Goal: Information Seeking & Learning: Find specific fact

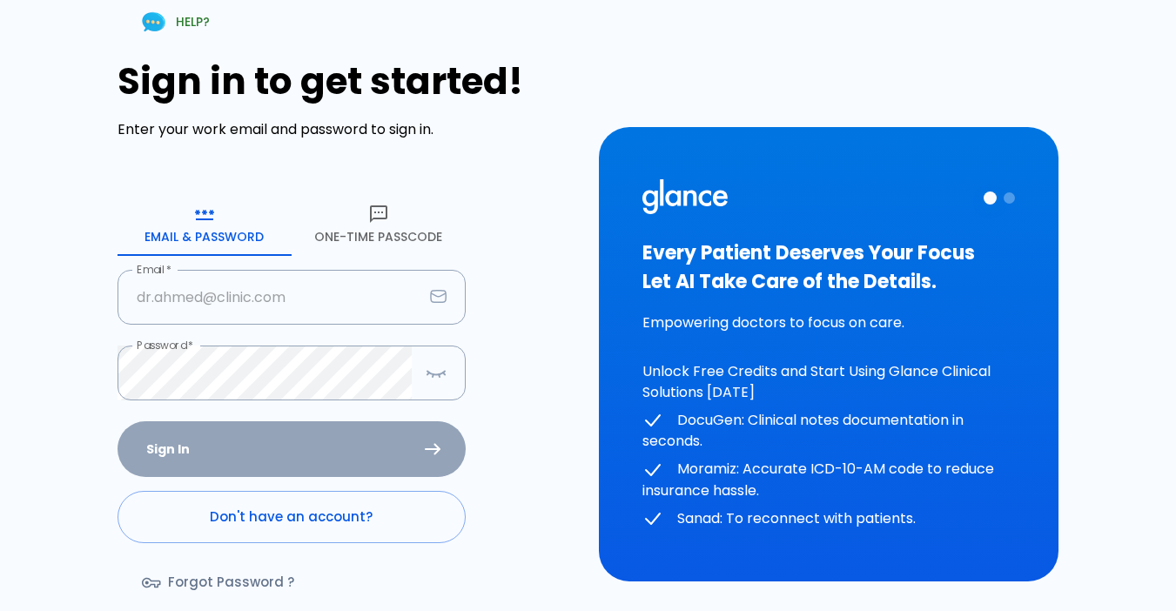
type input "[EMAIL_ADDRESS][DOMAIN_NAME]"
click at [325, 441] on div "Sign In Don't have an account? Forgot Password ?" at bounding box center [292, 521] width 348 height 201
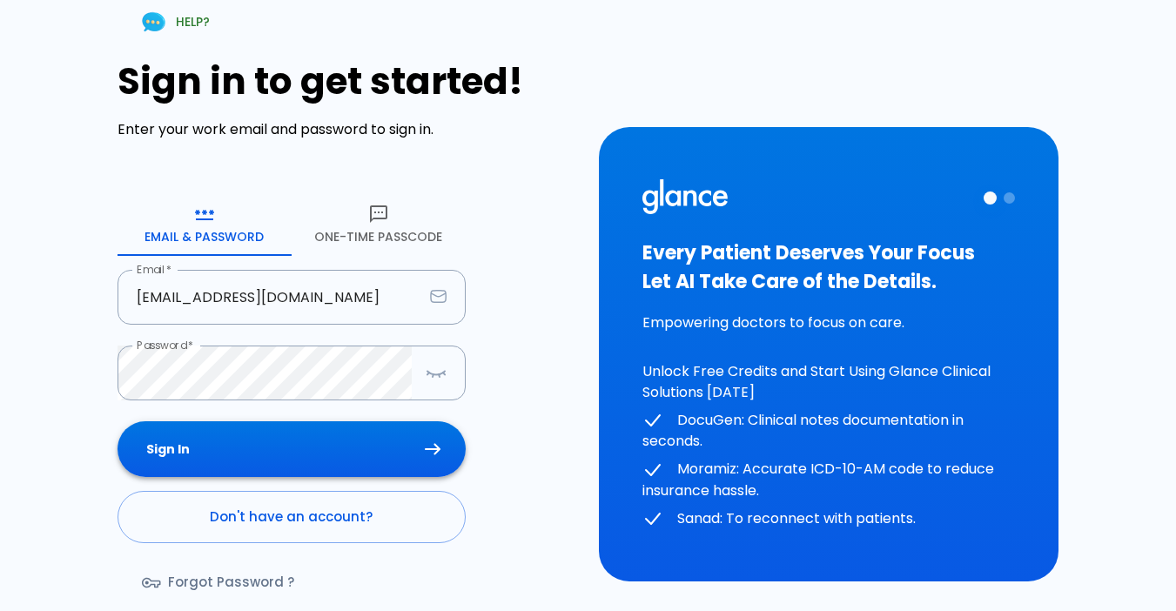
click at [434, 441] on button "Sign In" at bounding box center [292, 449] width 348 height 57
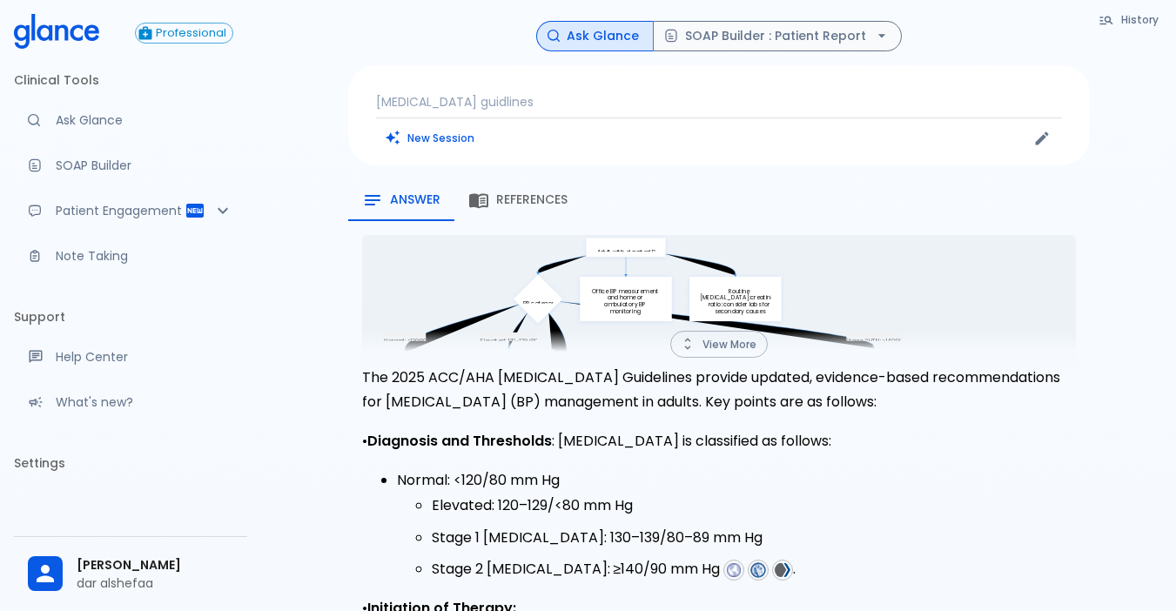
click at [711, 344] on button "View More" at bounding box center [719, 344] width 98 height 27
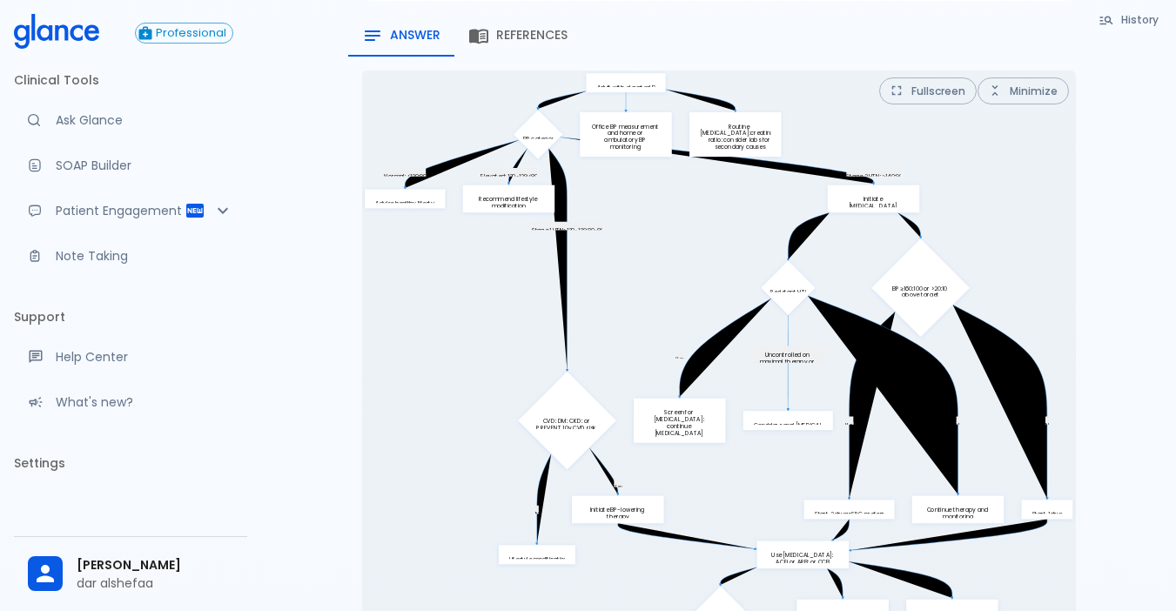
scroll to position [87, 0]
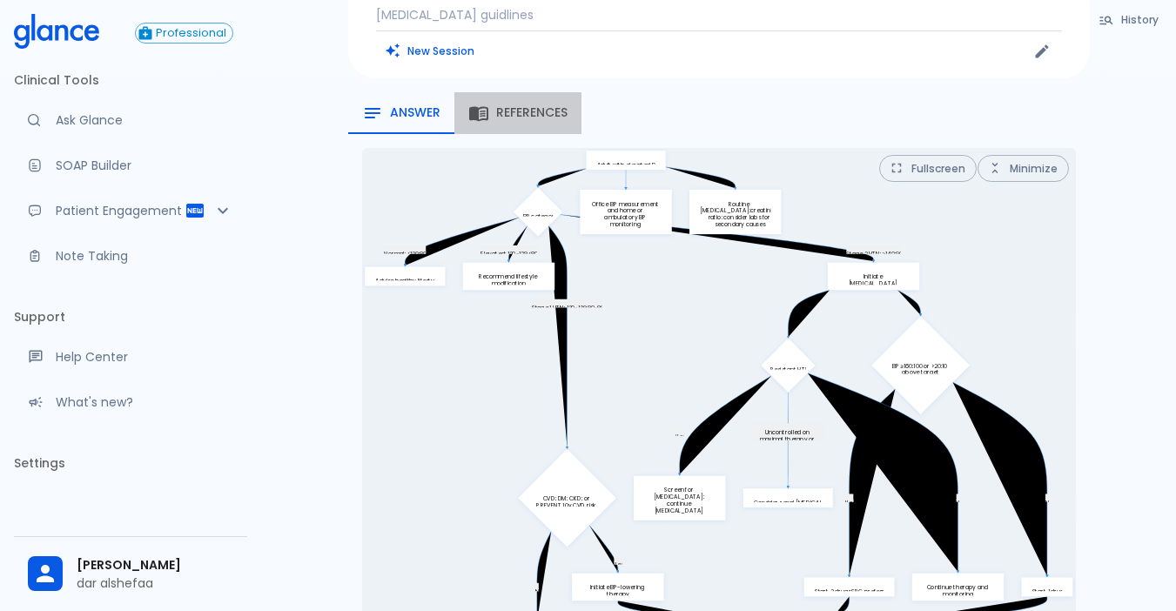
click at [535, 112] on span "References" at bounding box center [531, 113] width 71 height 16
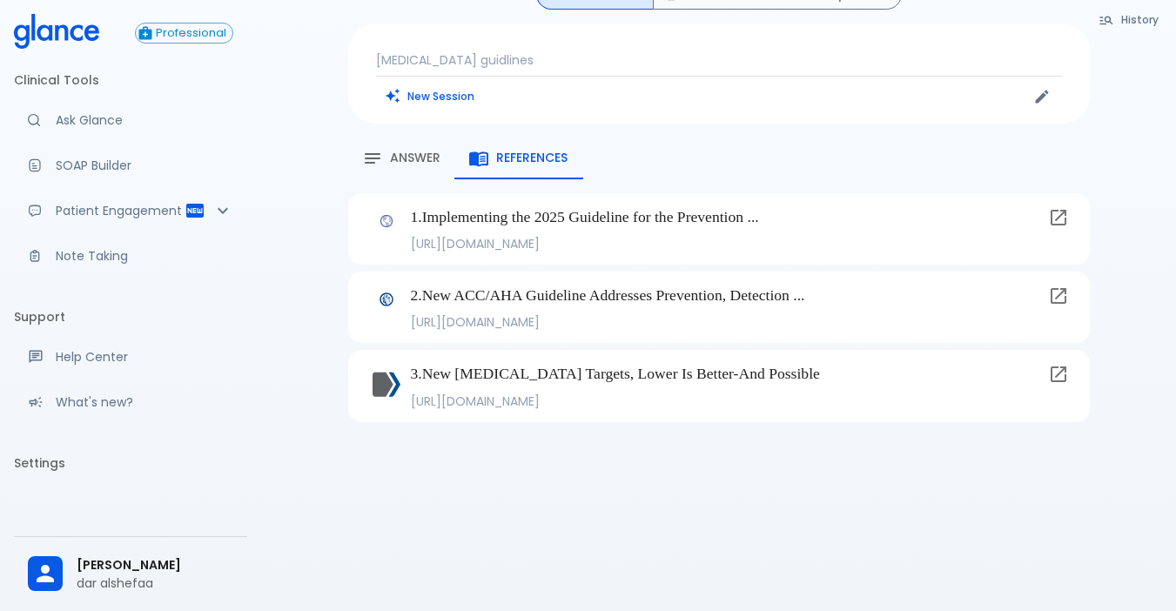
scroll to position [42, 0]
click at [297, 258] on div "History Ask Glance SOAP Builder : Patient Report hypertension guidlines New Ses…" at bounding box center [718, 284] width 915 height 653
click at [419, 61] on p "hypertension guidlines" at bounding box center [719, 59] width 686 height 17
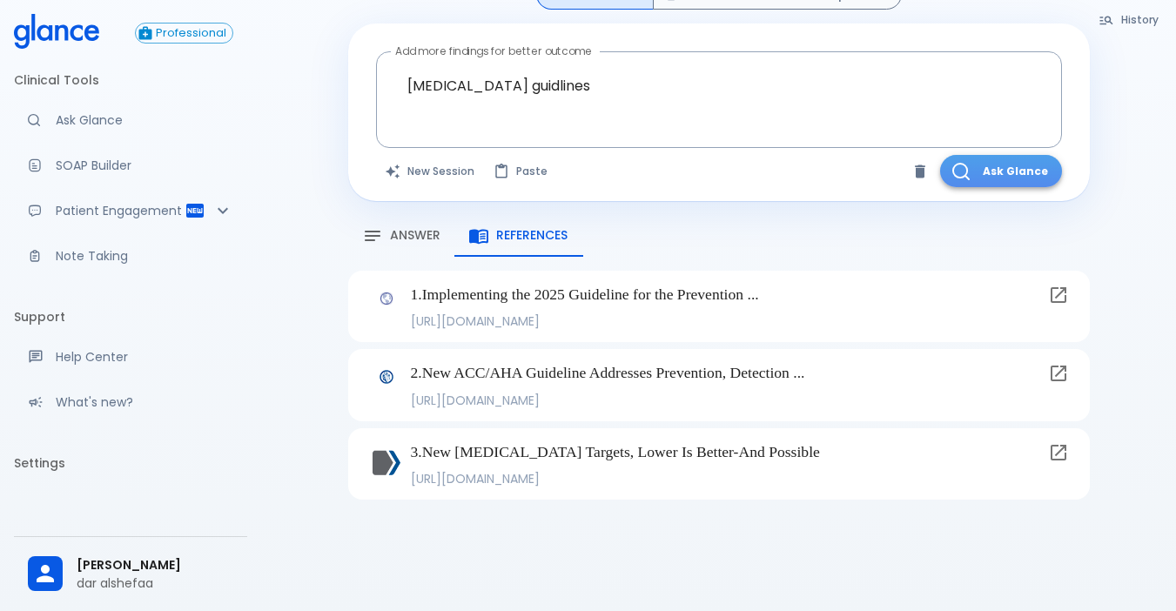
click at [1039, 168] on button "Ask Glance" at bounding box center [1001, 171] width 122 height 32
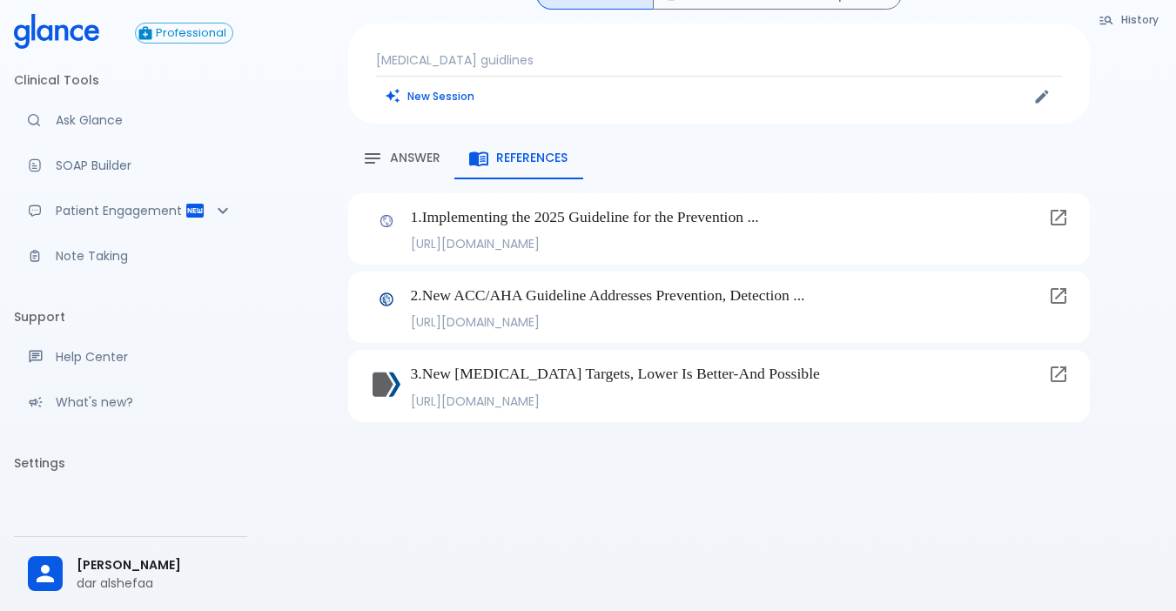
click at [405, 62] on p "hypertension guidlines" at bounding box center [719, 59] width 686 height 17
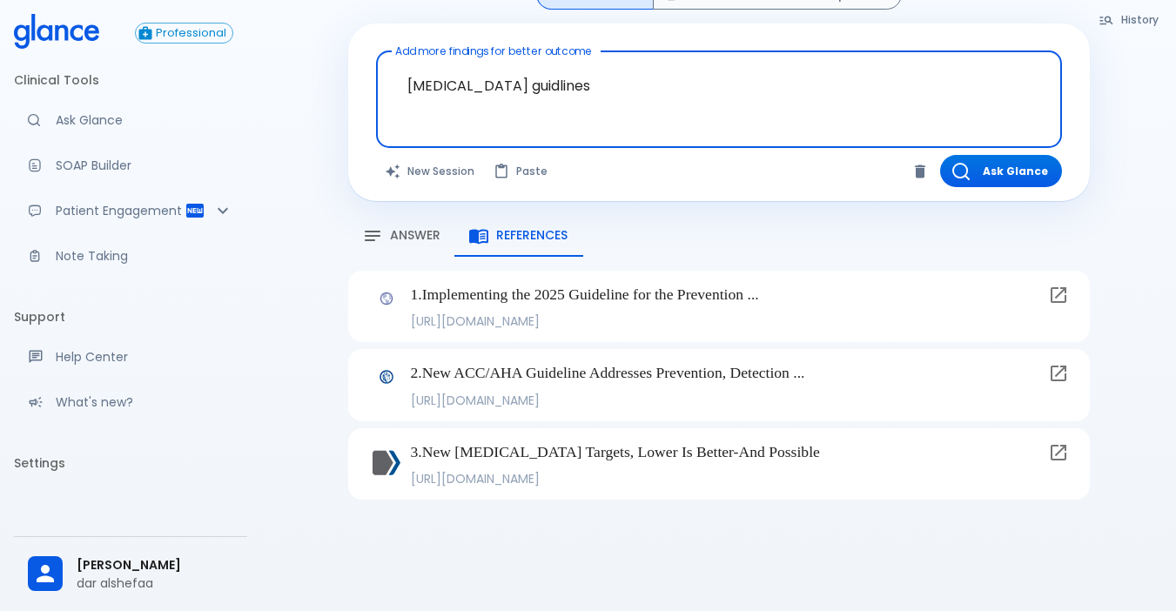
click at [595, 89] on textarea "hypertension guidlines" at bounding box center [719, 85] width 662 height 55
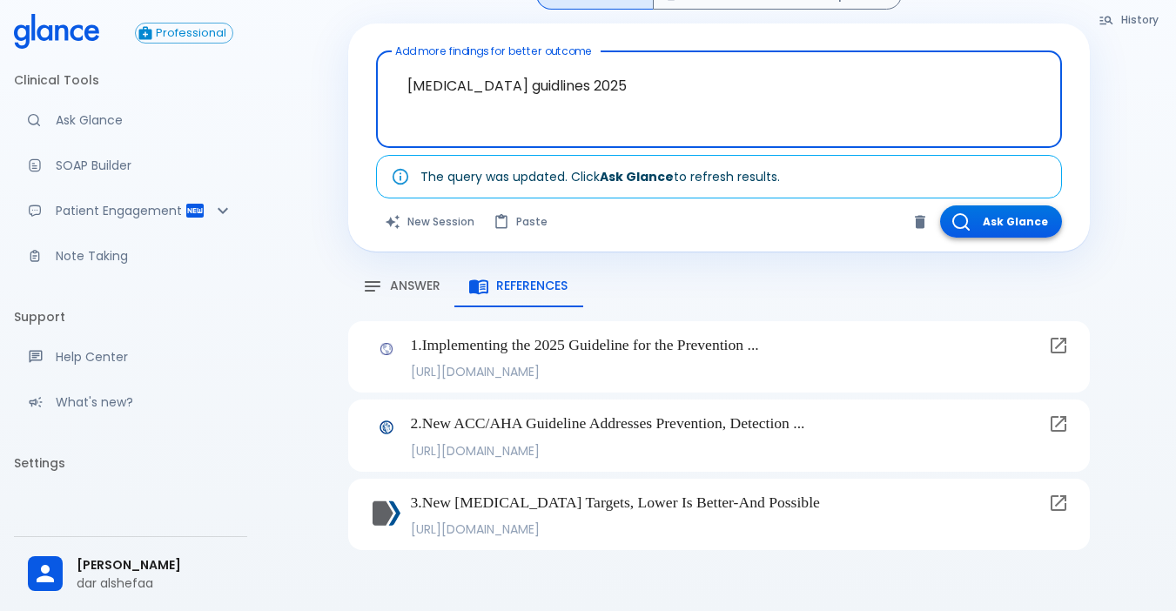
type textarea "hypertension guidlines 2025"
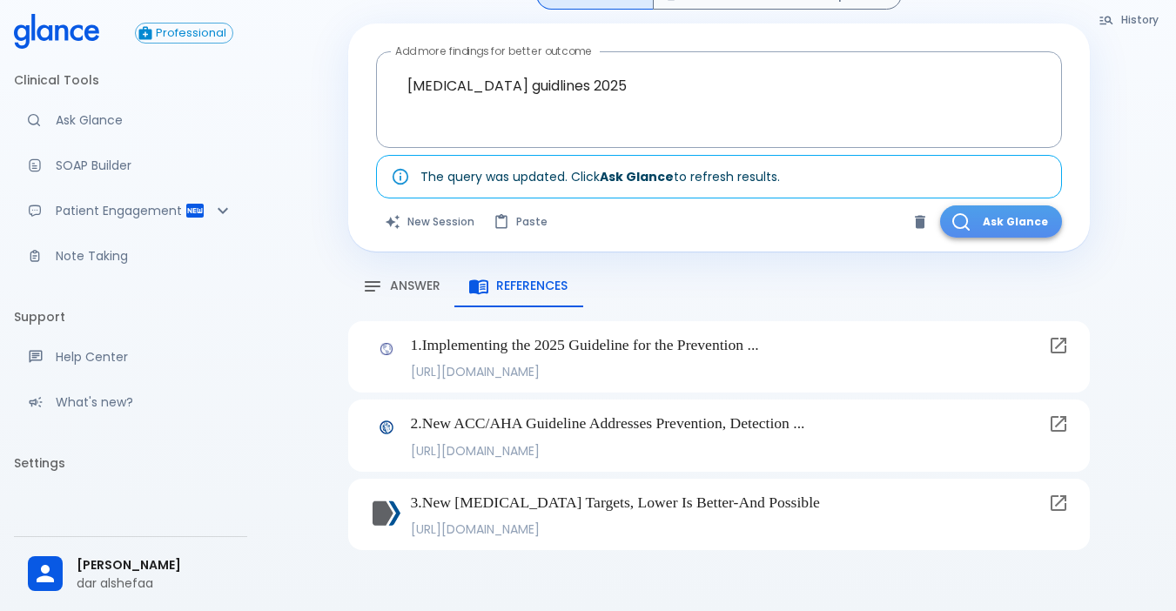
click at [1007, 223] on button "Ask Glance" at bounding box center [1001, 221] width 122 height 32
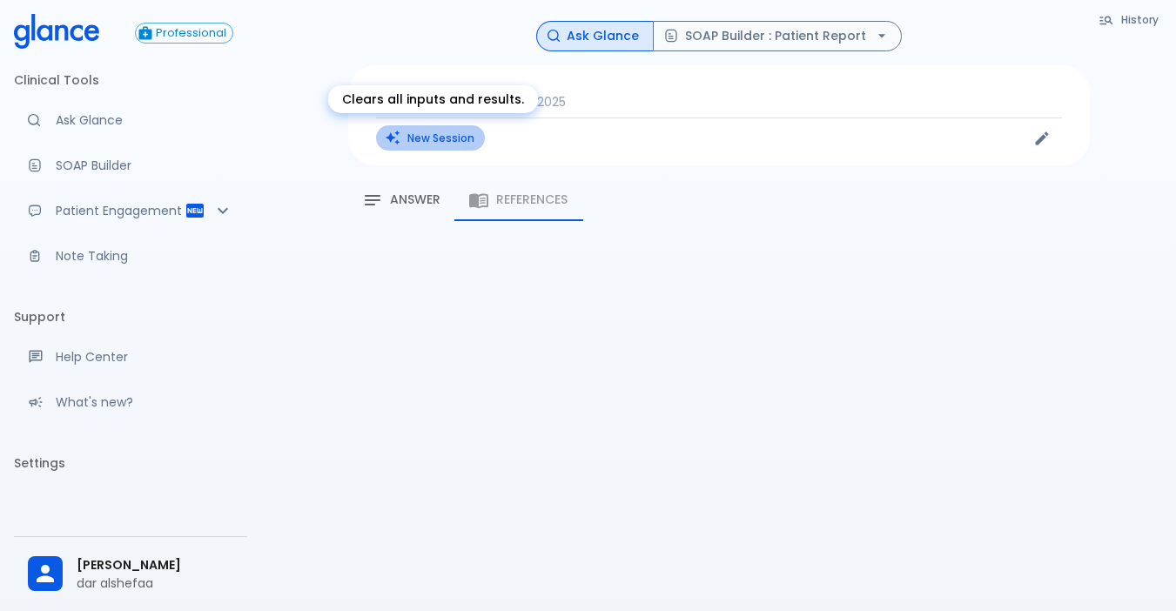
click at [426, 142] on button "New Session" at bounding box center [430, 137] width 109 height 25
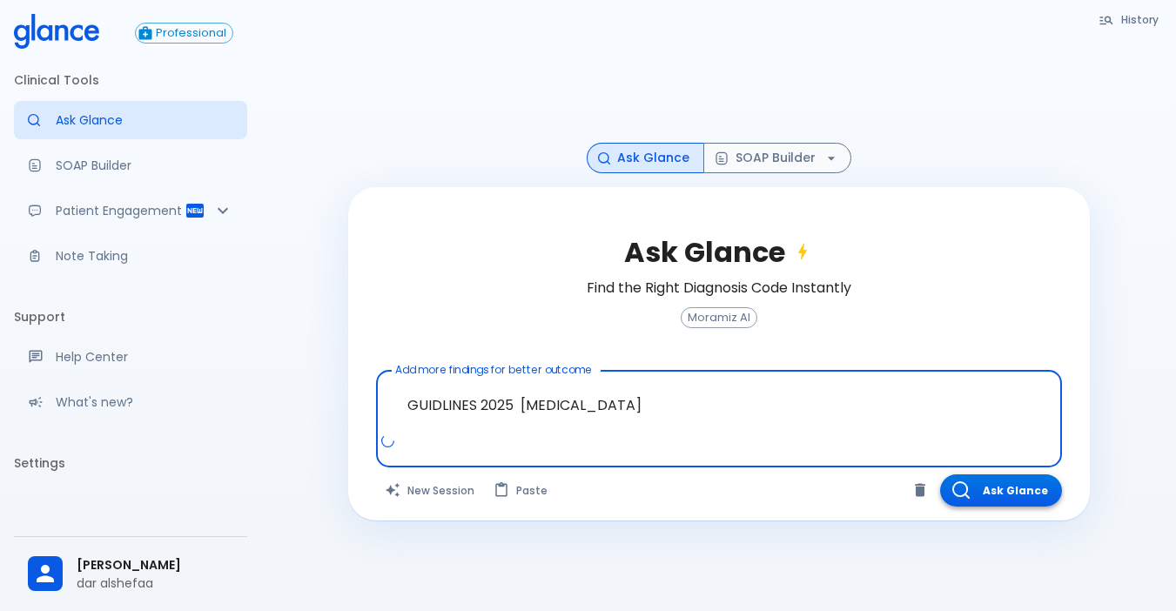
type textarea "GUIDLINES 2025 HYPERTENSION"
click at [1003, 489] on button "Ask Glance" at bounding box center [1001, 490] width 122 height 32
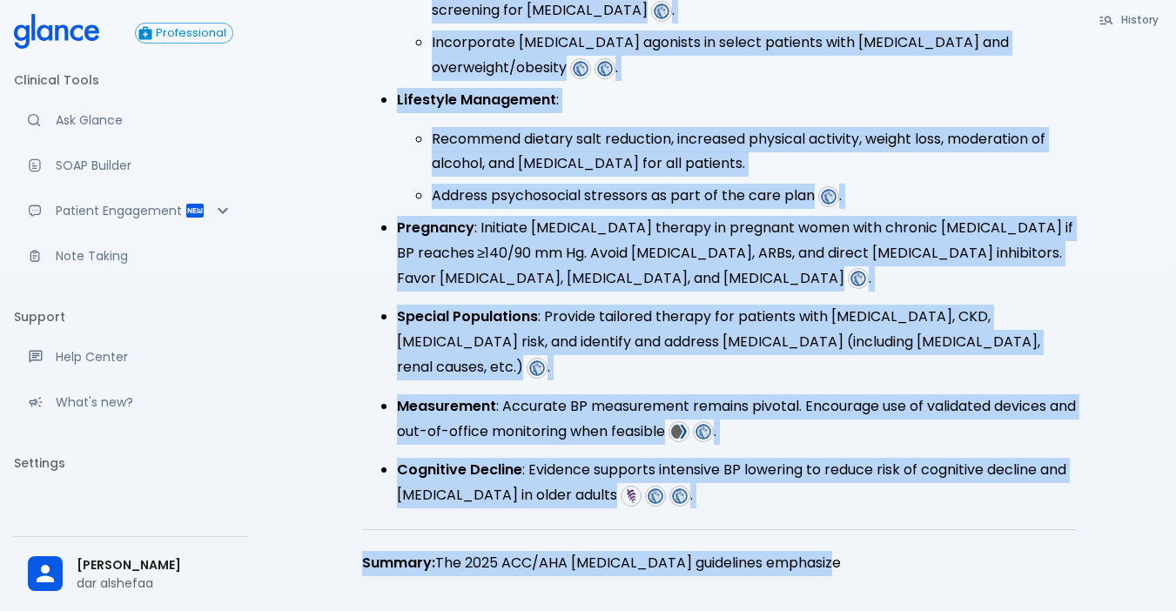
scroll to position [844, 0]
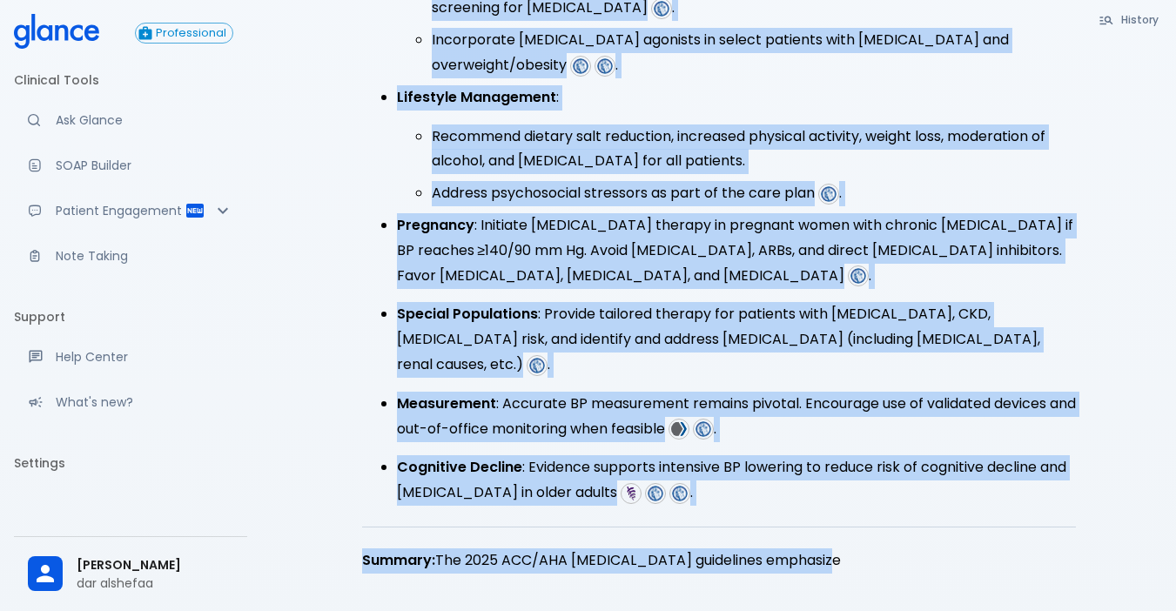
drag, startPoint x: 362, startPoint y: 246, endPoint x: 918, endPoint y: 610, distance: 665.2
copy div "2025 ACC/AHA Hypertension Clinical Practice Guidelines recommend the following …"
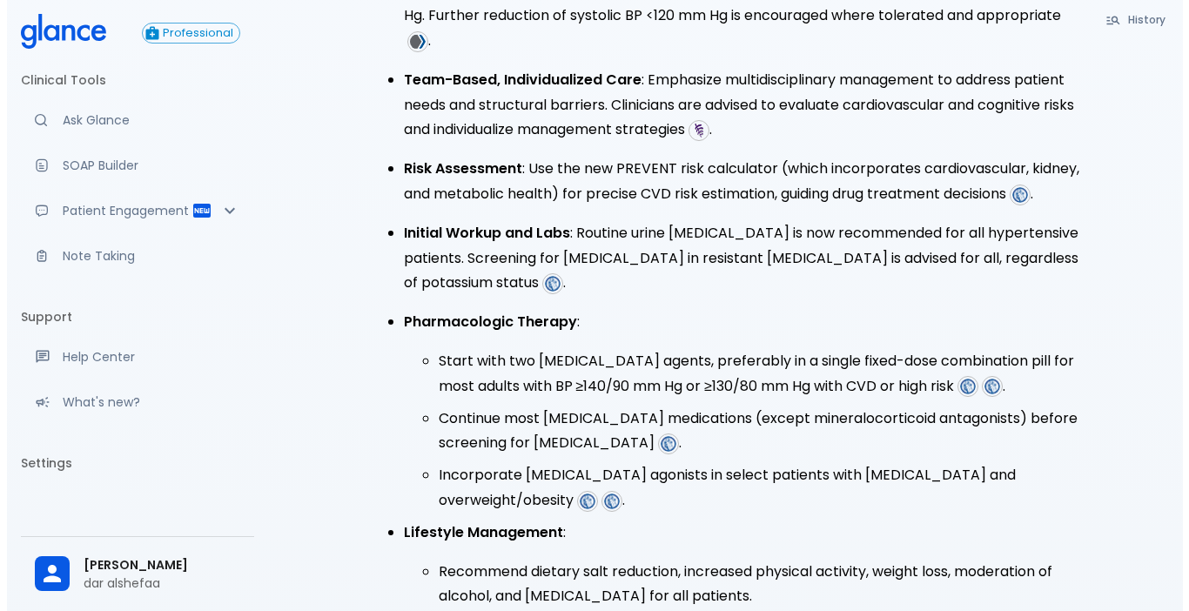
scroll to position [0, 0]
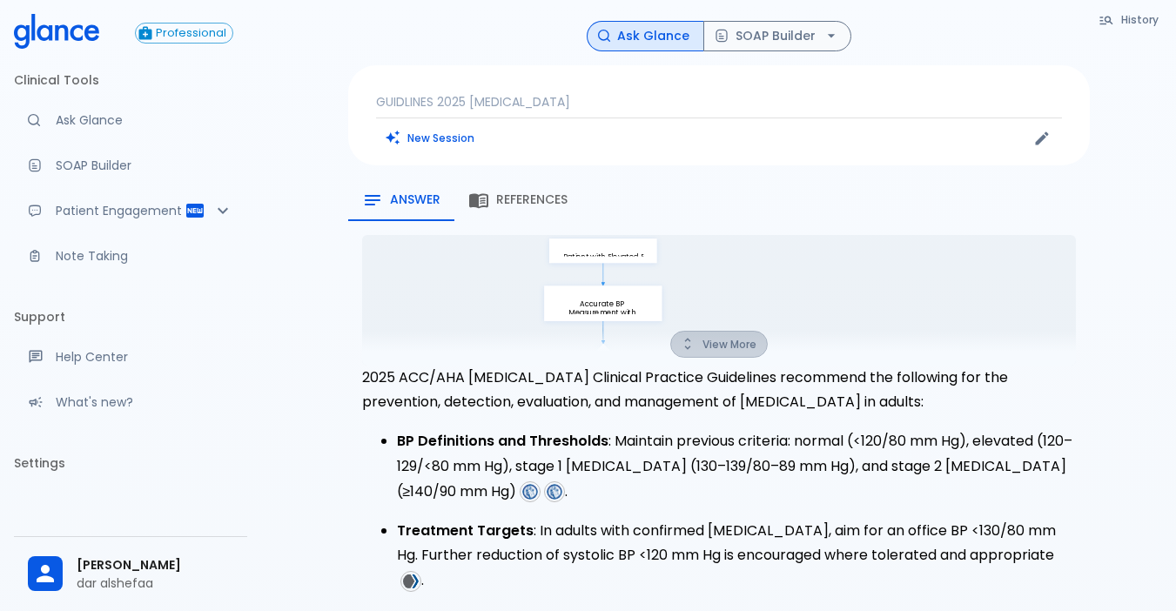
click at [710, 347] on button "View More" at bounding box center [719, 344] width 98 height 27
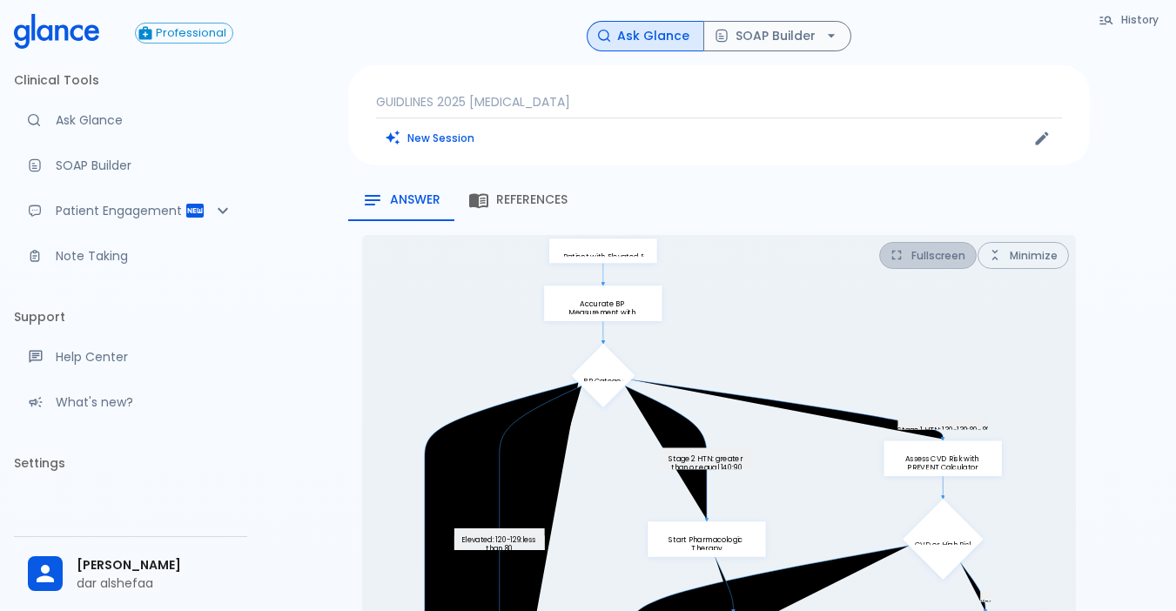
click at [951, 260] on button "Fullscreen" at bounding box center [928, 255] width 98 height 27
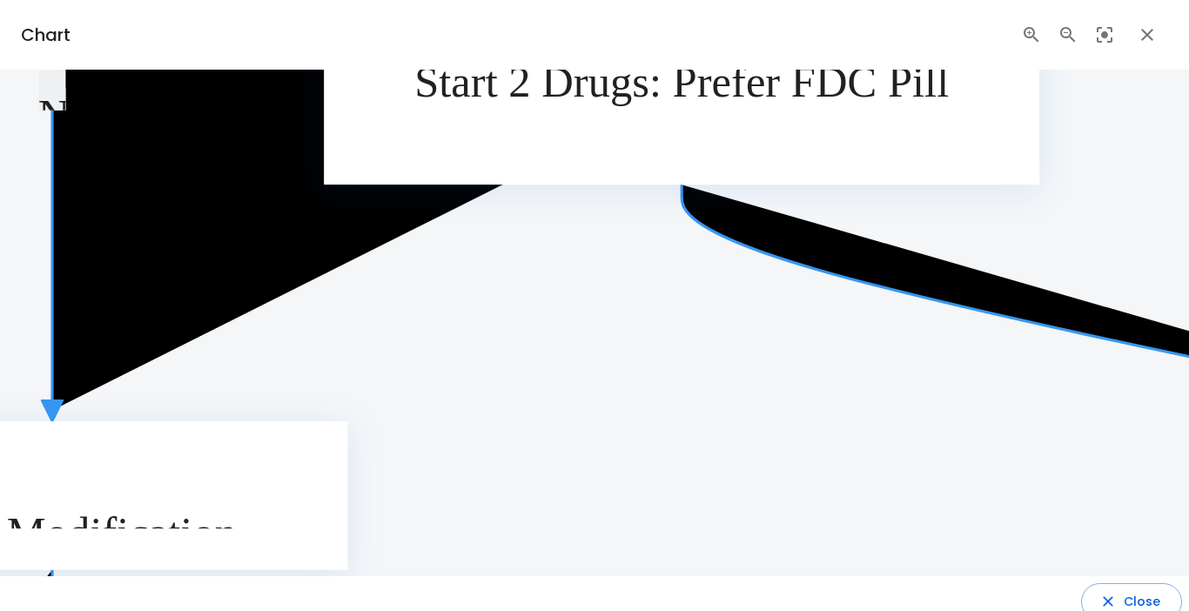
scroll to position [17, 0]
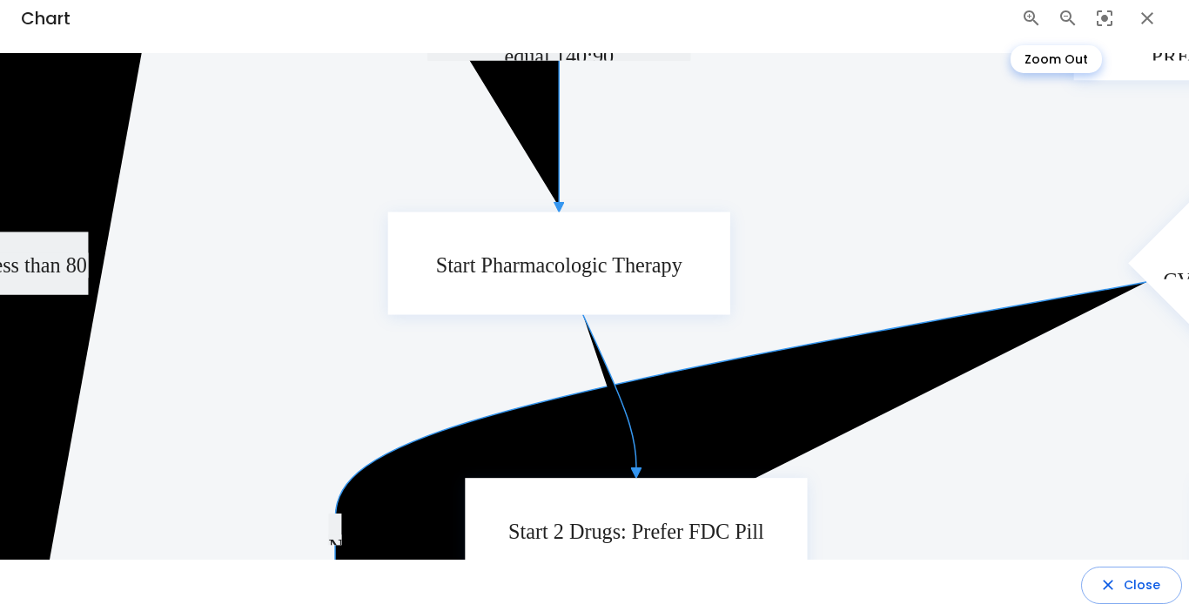
click at [1060, 16] on icon "Zoom Out" at bounding box center [1067, 17] width 15 height 15
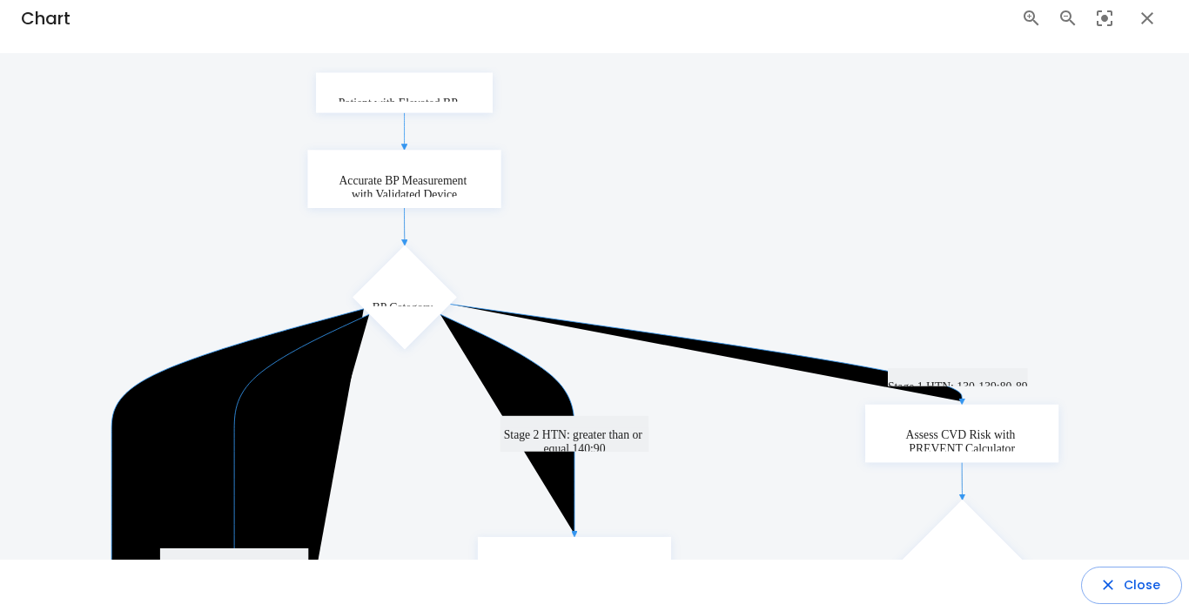
scroll to position [0, 0]
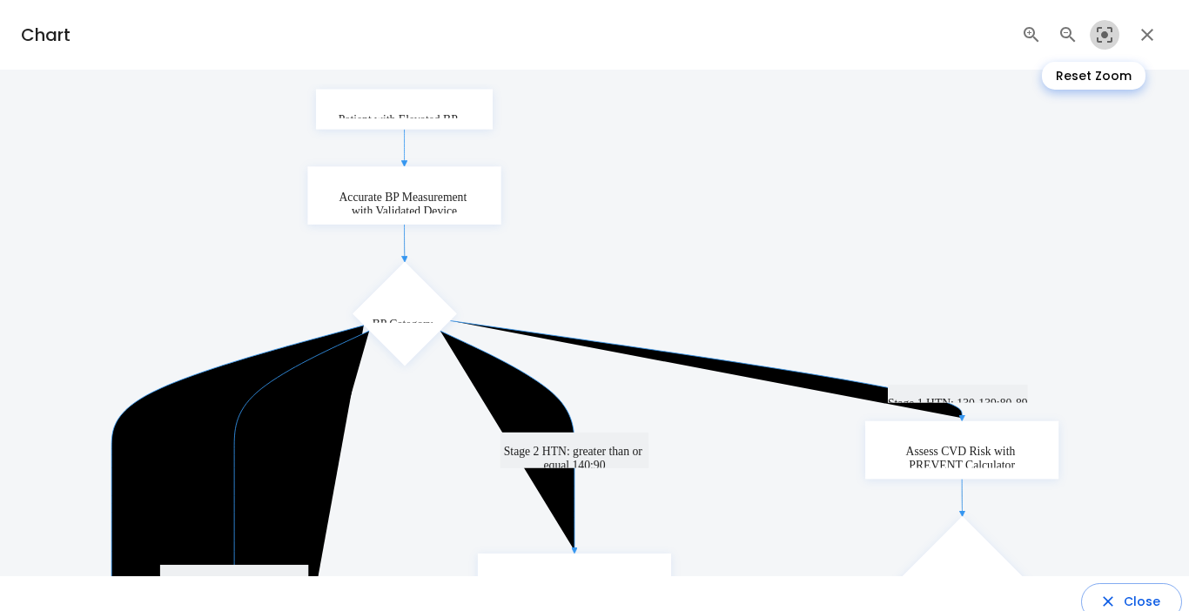
click at [1096, 33] on icon "Reset Zoom" at bounding box center [1104, 34] width 21 height 21
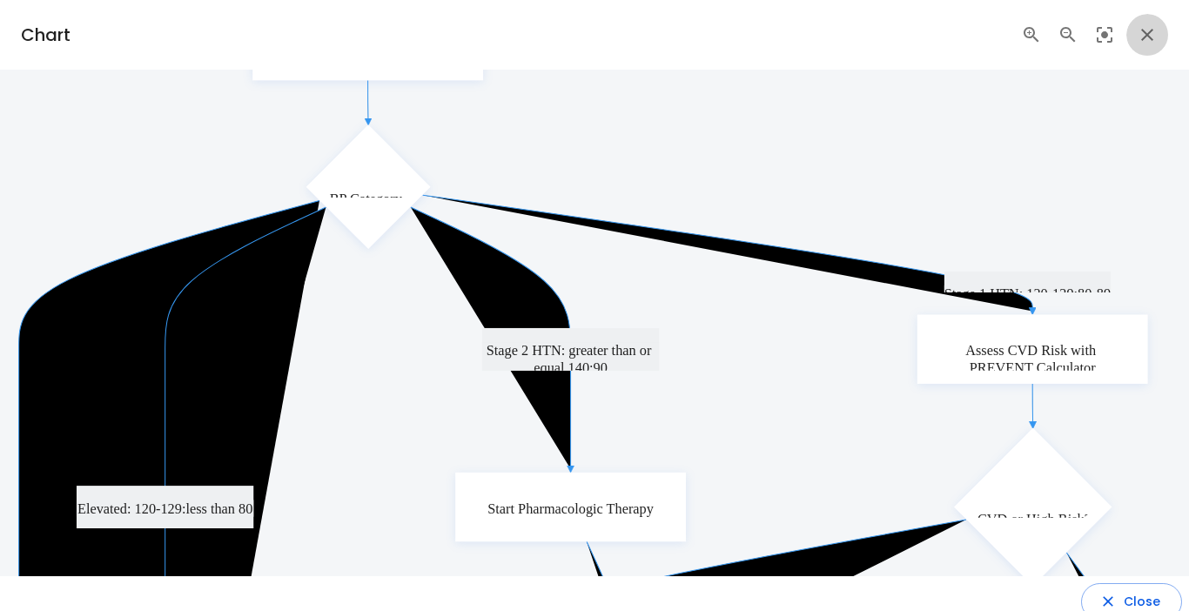
click at [1137, 38] on icon "button" at bounding box center [1147, 34] width 21 height 21
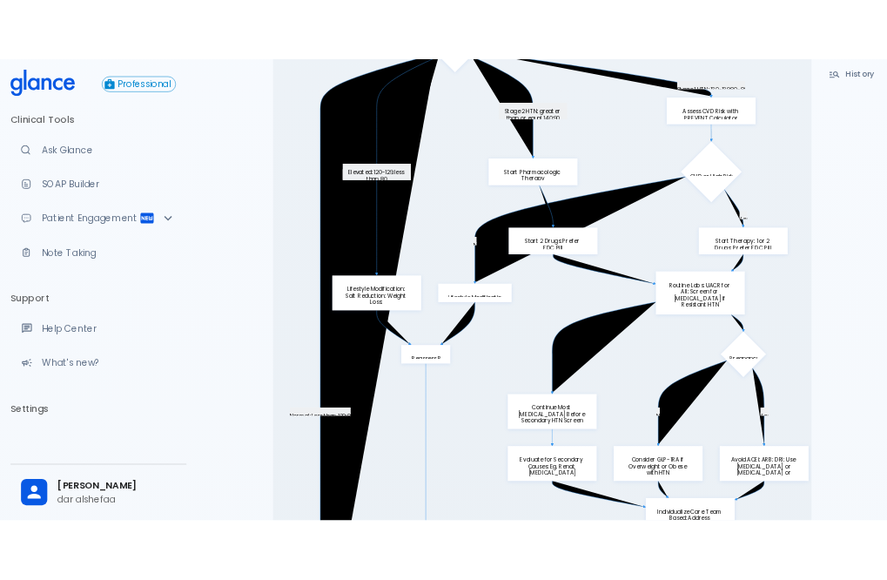
scroll to position [348, 0]
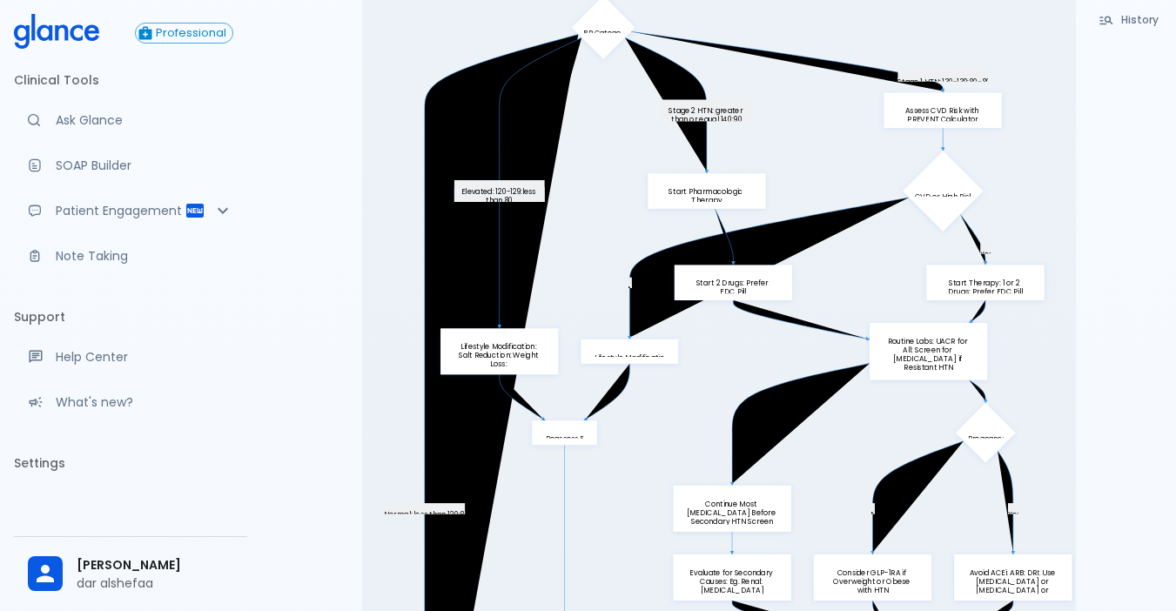
drag, startPoint x: 964, startPoint y: 2, endPoint x: 960, endPoint y: 57, distance: 55.8
click at [960, 57] on icon "Normal: less than 120:80 Elevated: 120-129:less than 80 Stage 1 HTN: 130-139:80…" at bounding box center [719, 430] width 714 height 1087
drag, startPoint x: 1078, startPoint y: 8, endPoint x: 1013, endPoint y: 8, distance: 65.3
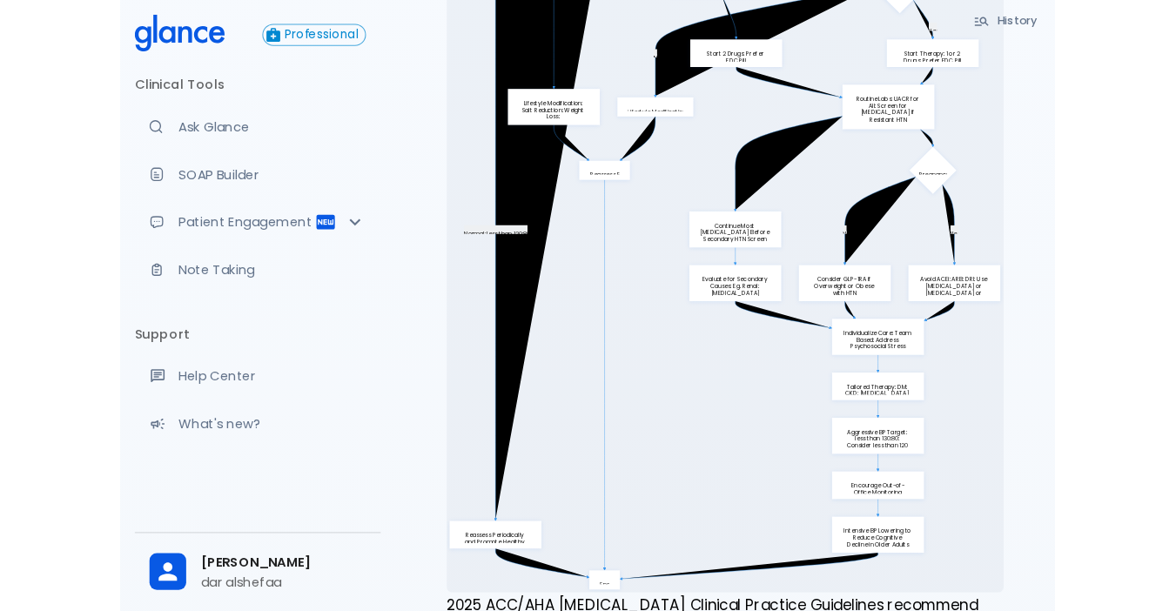
scroll to position [435, 0]
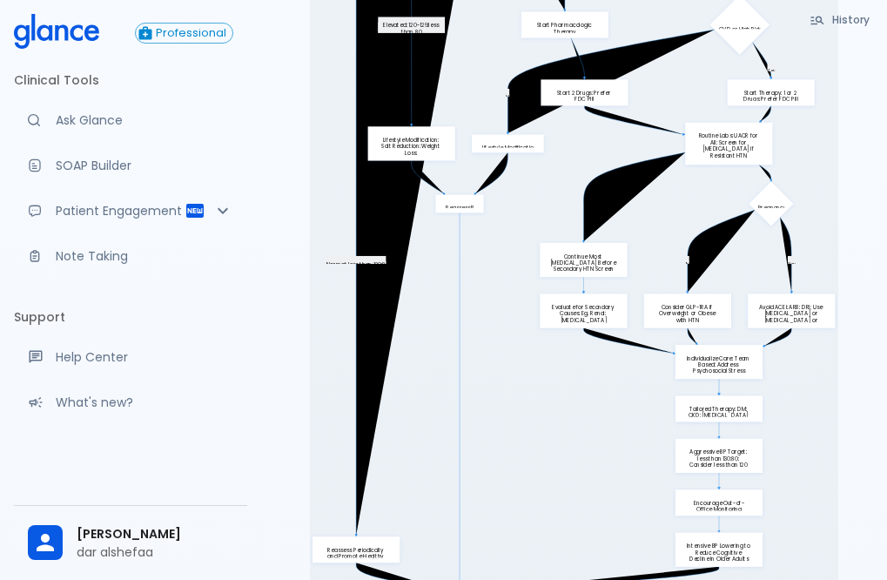
click at [818, 20] on icon "button" at bounding box center [818, 20] width 16 height 16
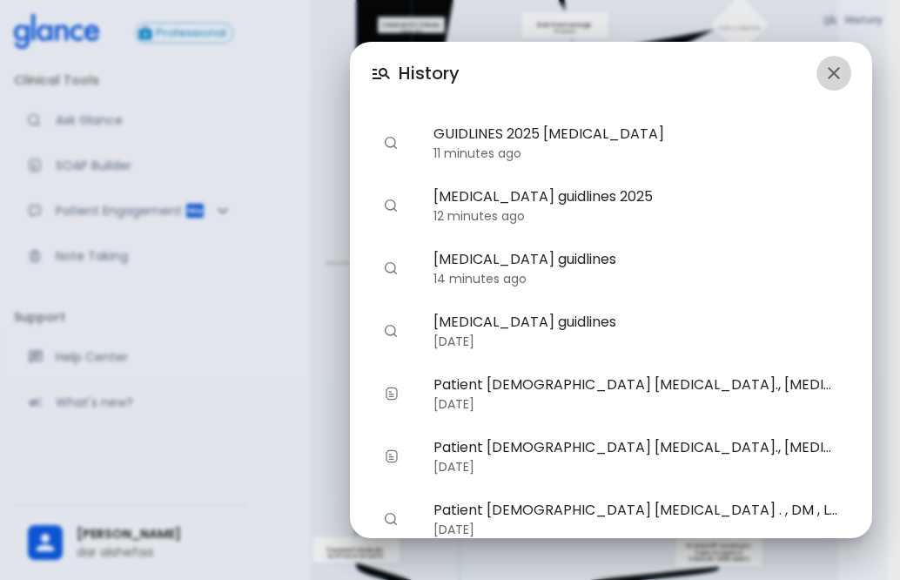
click at [832, 66] on icon "button" at bounding box center [834, 73] width 21 height 21
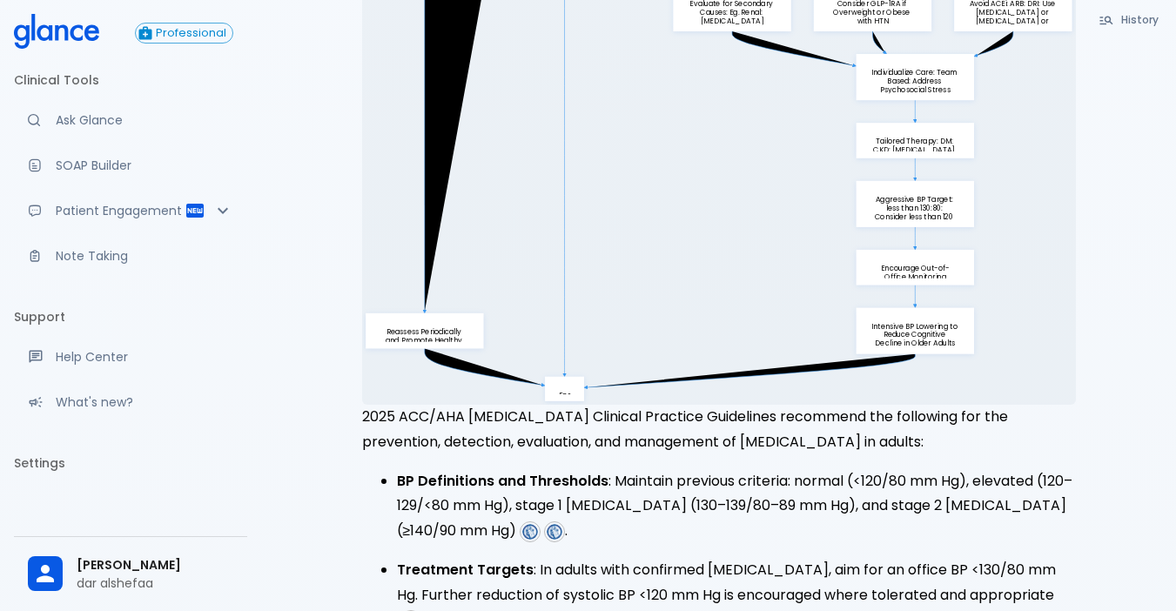
scroll to position [887, 0]
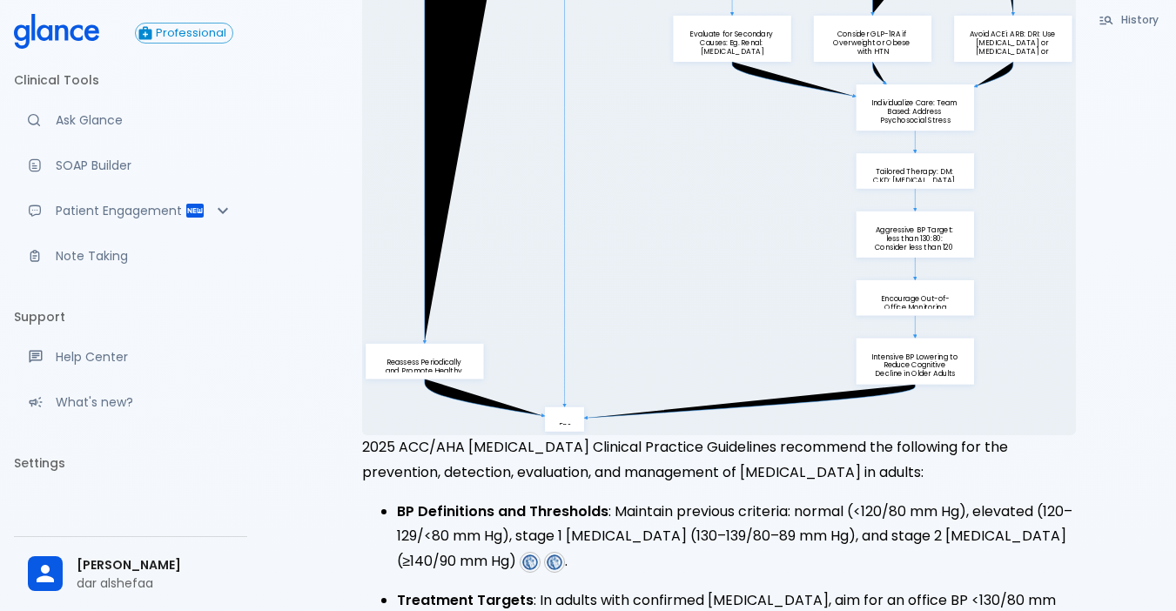
drag, startPoint x: 359, startPoint y: 447, endPoint x: 1066, endPoint y: 427, distance: 707.2
click at [1066, 427] on div "Normal: less than 120:80 Elevated: 120-129:less than 80 Stage 1 HTN: 130-139:80…" at bounding box center [719, 490] width 742 height 2313
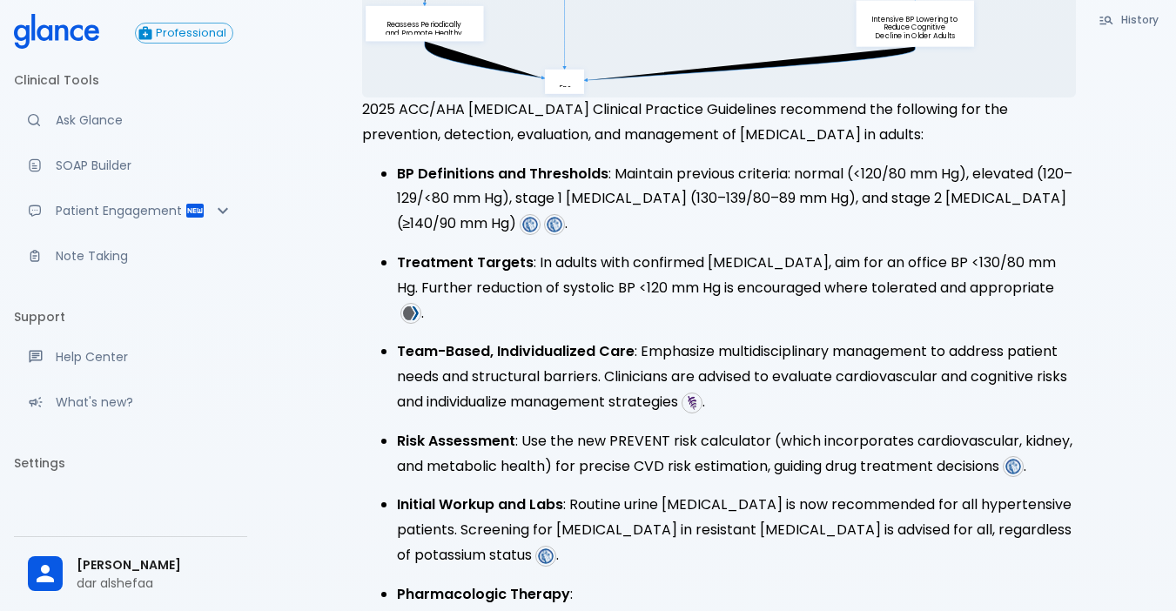
scroll to position [1235, 0]
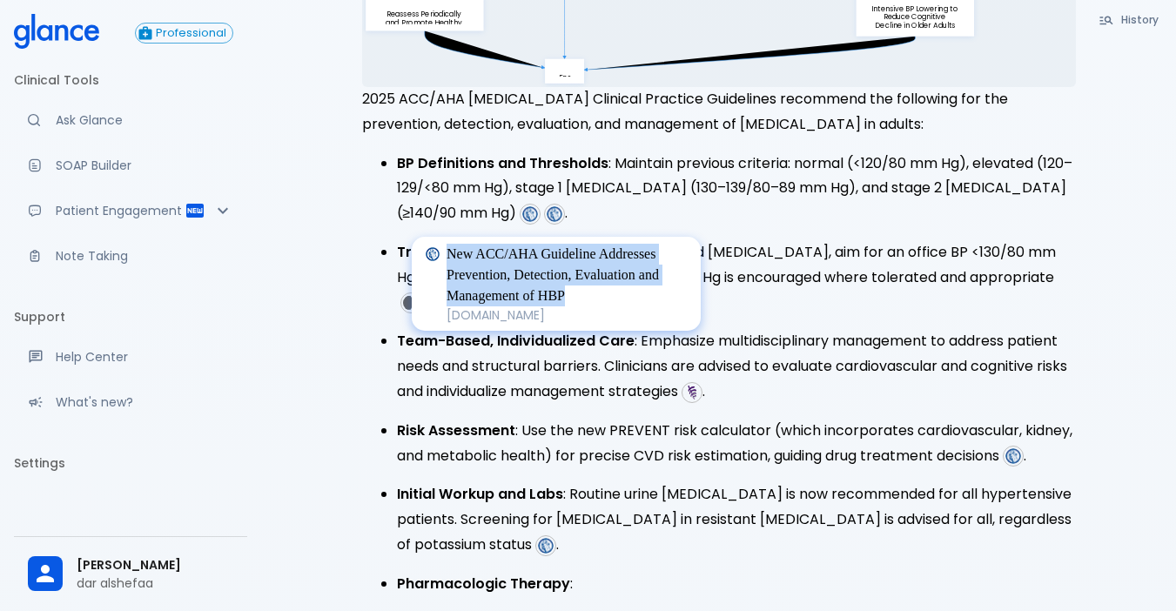
drag, startPoint x: 448, startPoint y: 252, endPoint x: 575, endPoint y: 292, distance: 133.3
click at [575, 293] on p "New ACC/AHA Guideline Addresses Prevention, Detection, Evaluation and Managemen…" at bounding box center [567, 275] width 240 height 63
copy p "New ACC/AHA Guideline Addresses Prevention, Detection, Evaluation and Managemen…"
